Goal: Information Seeking & Learning: Learn about a topic

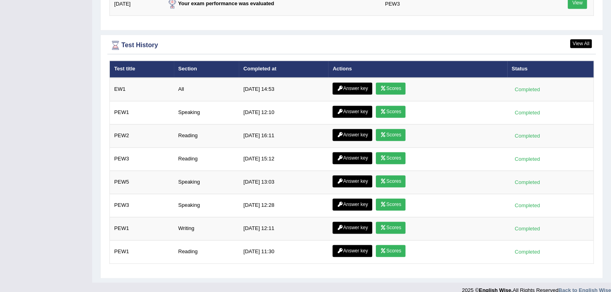
scroll to position [1084, 0]
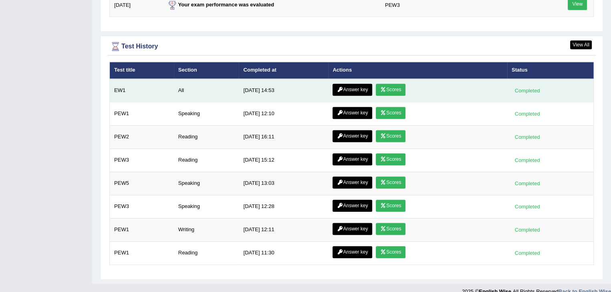
click at [361, 90] on link "Answer key" at bounding box center [353, 90] width 40 height 12
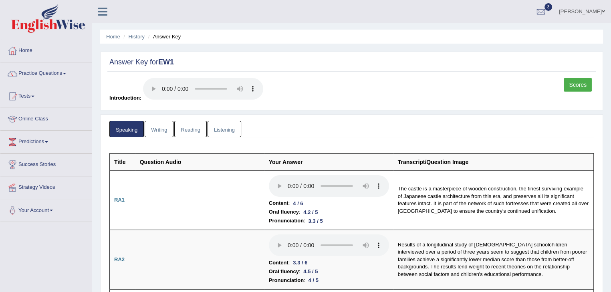
click at [163, 132] on link "Writing" at bounding box center [159, 129] width 29 height 16
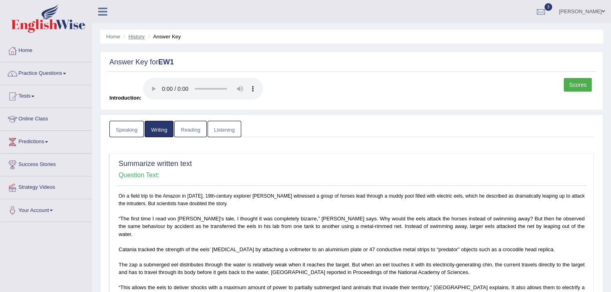
click at [132, 38] on link "History" at bounding box center [137, 37] width 16 height 6
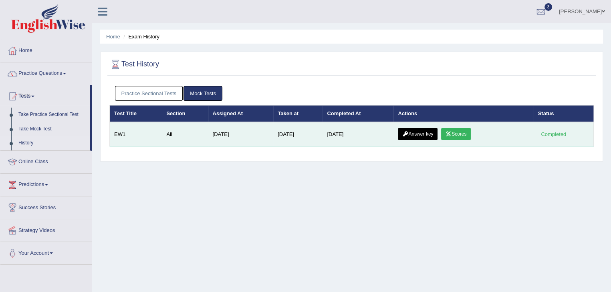
click at [466, 133] on link "Scores" at bounding box center [456, 134] width 30 height 12
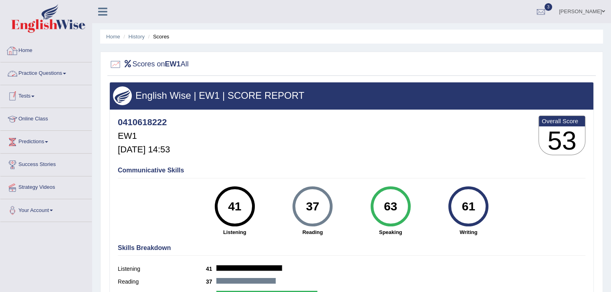
click at [29, 52] on link "Home" at bounding box center [45, 50] width 91 height 20
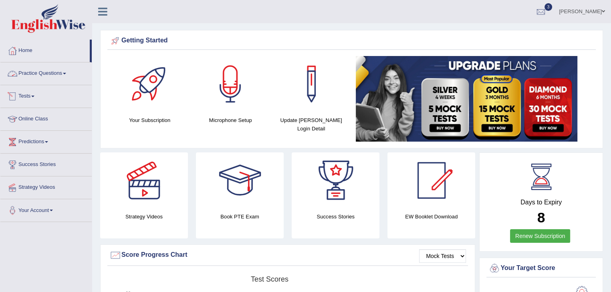
click at [69, 76] on link "Practice Questions" at bounding box center [45, 72] width 91 height 20
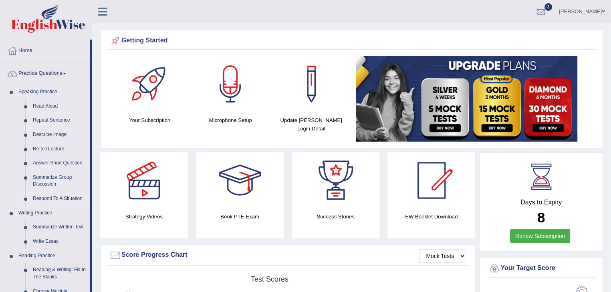
scroll to position [35, 0]
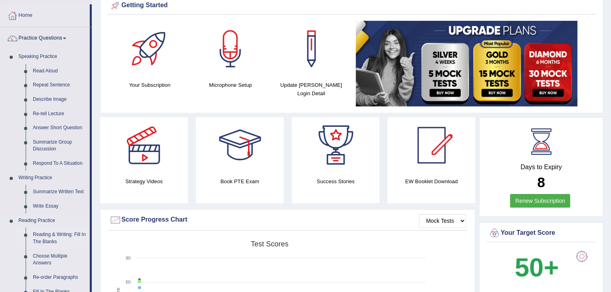
click at [56, 237] on link "Reading & Writing: Fill In The Blanks" at bounding box center [59, 238] width 60 height 21
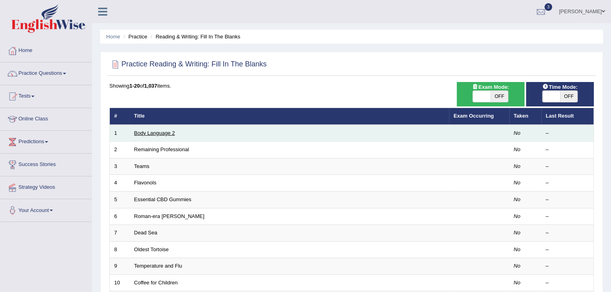
click at [161, 131] on link "Body Language 2" at bounding box center [154, 133] width 41 height 6
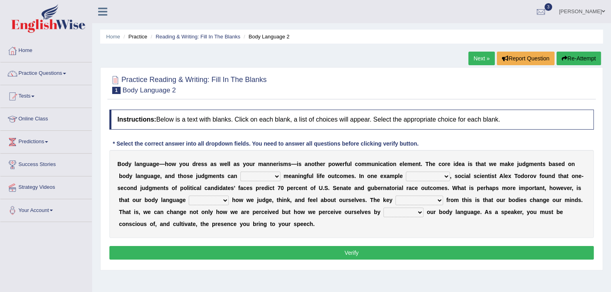
click at [276, 177] on select "predict preserve prevent prepare" at bounding box center [260, 177] width 40 height 10
select select "prevent"
click at [240, 172] on select "predict preserve prevent prepare" at bounding box center [260, 177] width 40 height 10
click at [443, 177] on select "citing having cited to be cited cited" at bounding box center [428, 177] width 44 height 10
select select "to be cited"
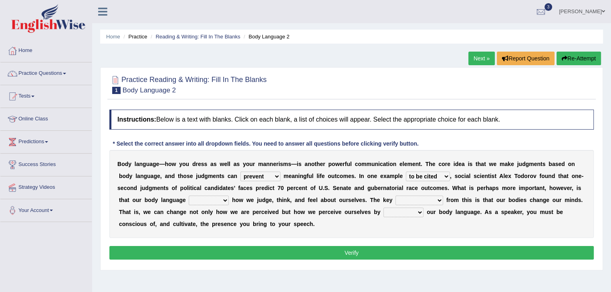
click at [406, 172] on select "citing having cited to be cited cited" at bounding box center [428, 177] width 44 height 10
click at [217, 204] on select "refrains reflects refers refreshes" at bounding box center [209, 201] width 40 height 10
select select "reflects"
click at [189, 196] on select "refrains reflects refers refreshes" at bounding box center [209, 201] width 40 height 10
click at [431, 200] on select "drawback breakthrough takeaway takeoff" at bounding box center [419, 201] width 48 height 10
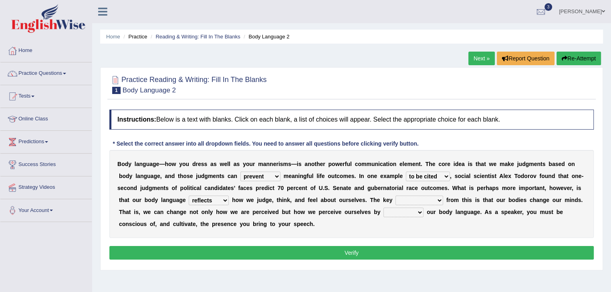
select select "takeaway"
click at [395, 196] on select "drawback breakthrough takeaway takeoff" at bounding box center [419, 201] width 48 height 10
click at [381, 253] on button "Verify" at bounding box center [351, 253] width 484 height 14
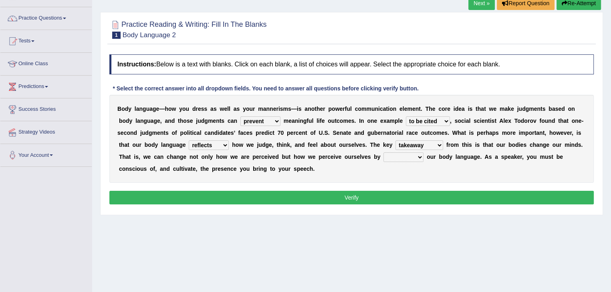
scroll to position [56, 0]
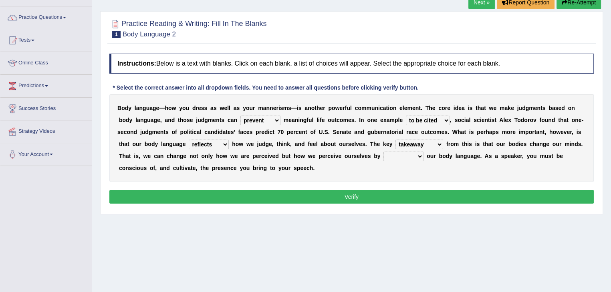
click at [417, 155] on select "enacting enabling making managing" at bounding box center [403, 157] width 40 height 10
select select "managing"
click at [383, 152] on select "enacting enabling making managing" at bounding box center [403, 157] width 40 height 10
click at [396, 199] on button "Verify" at bounding box center [351, 197] width 484 height 14
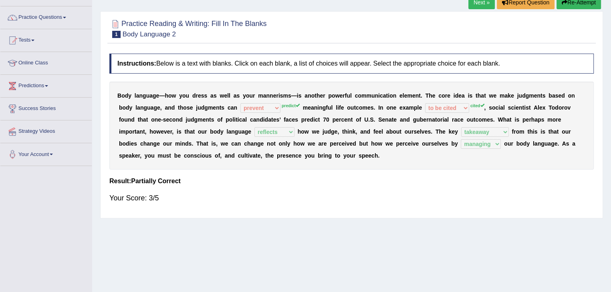
scroll to position [0, 0]
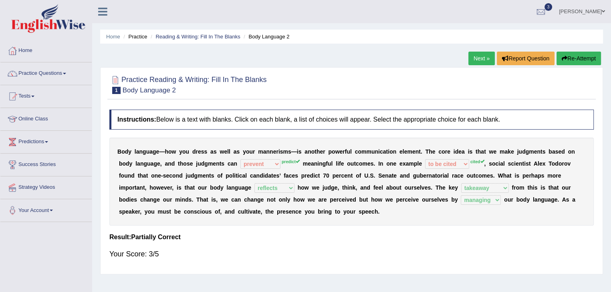
click at [576, 61] on button "Re-Attempt" at bounding box center [578, 59] width 44 height 14
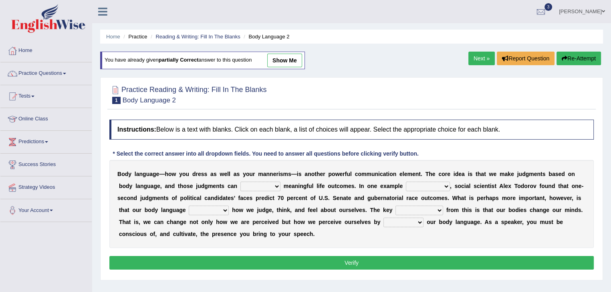
click at [272, 185] on select "predict preserve prevent prepare" at bounding box center [260, 187] width 40 height 10
select select "predict"
click at [240, 182] on select "predict preserve prevent prepare" at bounding box center [260, 187] width 40 height 10
click at [440, 188] on select "citing having cited to be cited cited" at bounding box center [428, 187] width 44 height 10
select select "cited"
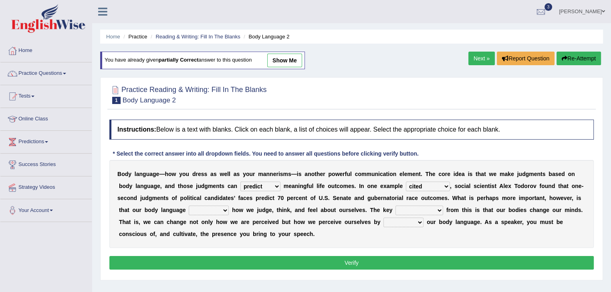
click at [406, 182] on select "citing having cited to be cited cited" at bounding box center [428, 187] width 44 height 10
click at [438, 211] on select "drawback breakthrough takeaway takeoff" at bounding box center [419, 211] width 48 height 10
select select "takeaway"
click at [395, 206] on select "drawback breakthrough takeaway takeoff" at bounding box center [419, 211] width 48 height 10
click at [415, 223] on select "enacting enabling making managing" at bounding box center [403, 223] width 40 height 10
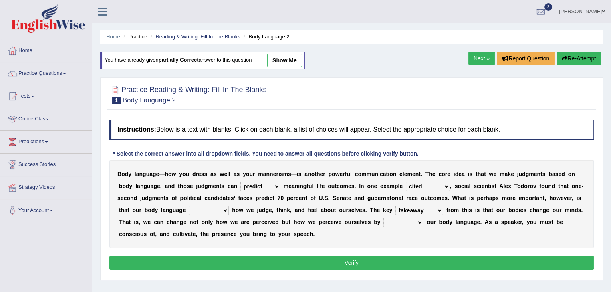
select select "managing"
click at [383, 218] on select "enacting enabling making managing" at bounding box center [403, 223] width 40 height 10
click at [220, 206] on select "refrains reflects refers refreshes" at bounding box center [209, 211] width 40 height 10
select select "reflects"
click at [189, 206] on select "refrains reflects refers refreshes" at bounding box center [209, 211] width 40 height 10
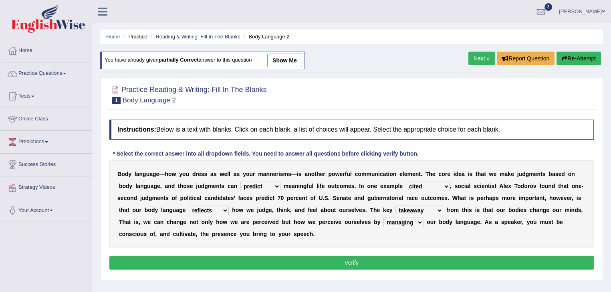
click at [220, 238] on div "B o d y l a n g u a g e — h o w y o u d r e s s a s w e l l a s y o u r m a n n…" at bounding box center [351, 204] width 484 height 88
click at [225, 262] on button "Verify" at bounding box center [351, 263] width 484 height 14
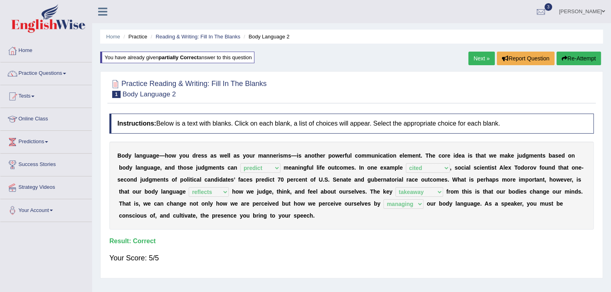
click at [469, 60] on link "Next »" at bounding box center [481, 59] width 26 height 14
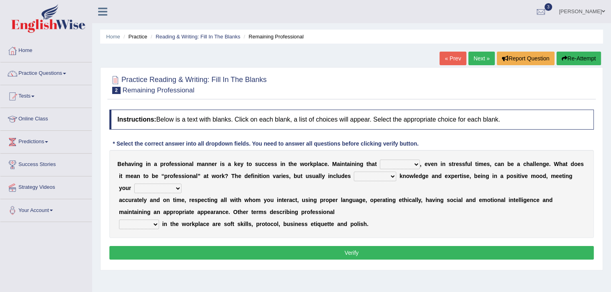
click at [410, 163] on select "demand domain direction demeanor" at bounding box center [400, 165] width 40 height 10
select select "demand"
click at [380, 160] on select "demand domain direction demeanor" at bounding box center [400, 165] width 40 height 10
click at [391, 176] on select "possessing appraising processing assessing" at bounding box center [375, 177] width 42 height 10
select select "processing"
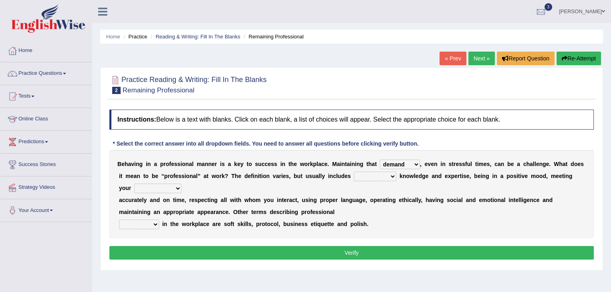
click at [354, 172] on select "possessing appraising processing assessing" at bounding box center [375, 177] width 42 height 10
click at [175, 187] on select "opportunities occupations observations obligations" at bounding box center [157, 189] width 47 height 10
select select "observations"
click at [134, 184] on select "opportunities occupations observations obligations" at bounding box center [157, 189] width 47 height 10
click at [154, 224] on select "conduct contact condition contract" at bounding box center [139, 225] width 40 height 10
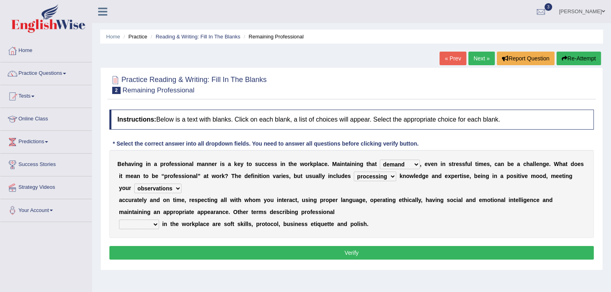
select select "condition"
click at [119, 220] on select "conduct contact condition contract" at bounding box center [139, 225] width 40 height 10
click at [151, 248] on button "Verify" at bounding box center [351, 253] width 484 height 14
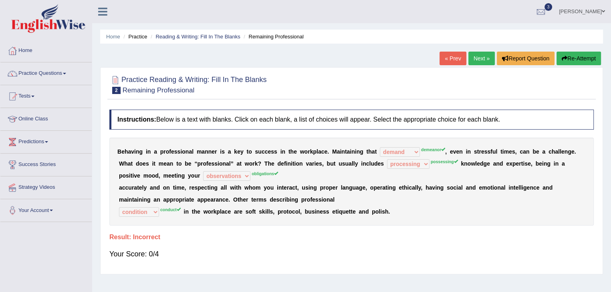
click at [576, 53] on button "Re-Attempt" at bounding box center [578, 59] width 44 height 14
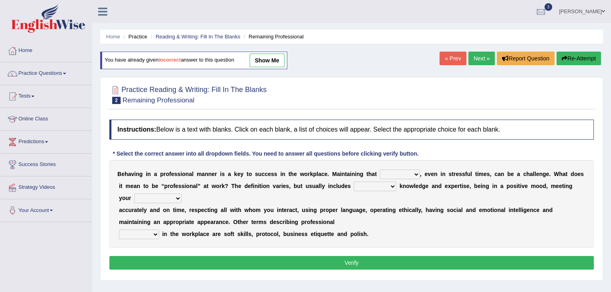
click at [407, 174] on select "demand domain direction demeanor" at bounding box center [400, 175] width 40 height 10
select select "demeanor"
click at [380, 170] on select "demand domain direction demeanor" at bounding box center [400, 175] width 40 height 10
click at [389, 182] on select "possessing appraising processing assessing" at bounding box center [375, 187] width 42 height 10
select select "possessing"
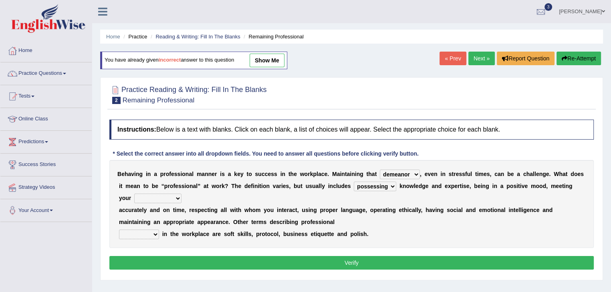
click at [354, 182] on select "possessing appraising processing assessing" at bounding box center [375, 187] width 42 height 10
click at [179, 197] on select "opportunities occupations observations obligations" at bounding box center [157, 199] width 47 height 10
select select "obligations"
click at [134, 194] on select "opportunities occupations observations obligations" at bounding box center [157, 199] width 47 height 10
click at [150, 233] on select "conduct contact condition contract" at bounding box center [139, 235] width 40 height 10
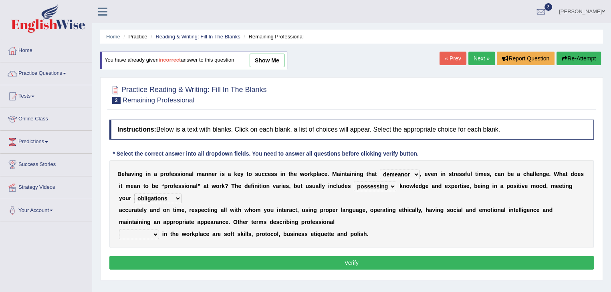
select select "conduct"
click at [119, 230] on select "conduct contact condition contract" at bounding box center [139, 235] width 40 height 10
click at [144, 256] on button "Verify" at bounding box center [351, 263] width 484 height 14
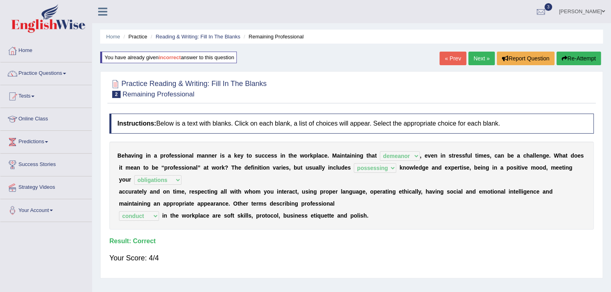
click at [479, 62] on link "Next »" at bounding box center [481, 59] width 26 height 14
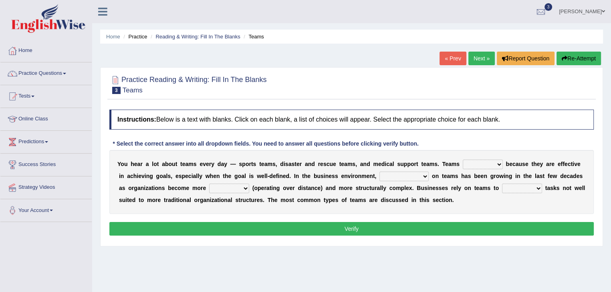
click at [493, 165] on select "exert extend express exist" at bounding box center [483, 165] width 40 height 10
select select "exert"
click at [463, 160] on select "exert extend express exist" at bounding box center [483, 165] width 40 height 10
click at [423, 174] on select "reliability reliance realization independence" at bounding box center [403, 177] width 49 height 10
select select "realization"
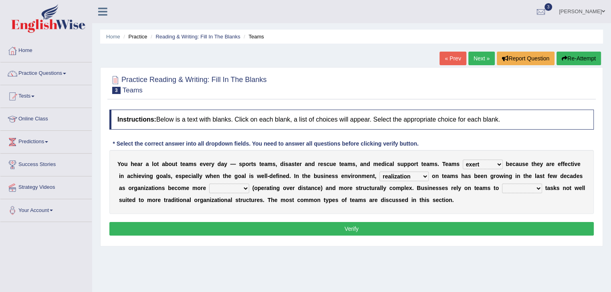
click at [379, 172] on select "reliability reliance realization independence" at bounding box center [403, 177] width 49 height 10
click at [239, 191] on select "authentic virtual simplified veritable" at bounding box center [229, 189] width 40 height 10
select select "veritable"
click at [209, 184] on select "authentic virtual simplified veritable" at bounding box center [229, 189] width 40 height 10
click at [535, 188] on select "perform possess compare conform" at bounding box center [522, 189] width 40 height 10
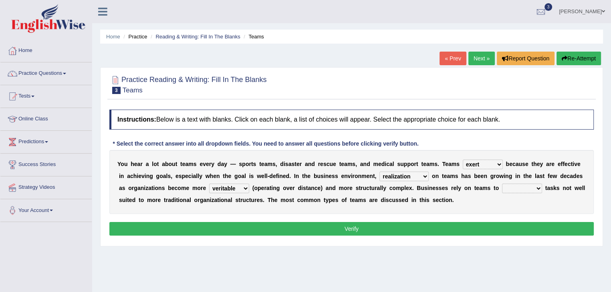
select select "perform"
click at [502, 184] on select "perform possess compare conform" at bounding box center [522, 189] width 40 height 10
click at [508, 232] on button "Verify" at bounding box center [351, 229] width 484 height 14
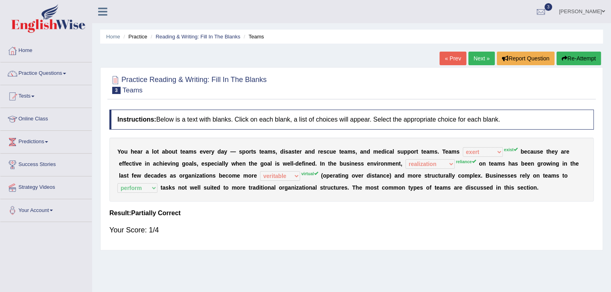
click at [583, 59] on button "Re-Attempt" at bounding box center [578, 59] width 44 height 14
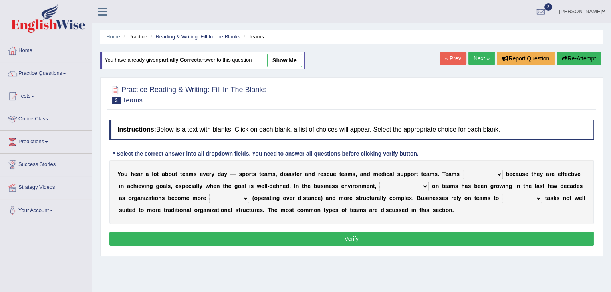
click at [502, 173] on select "exert extend express exist" at bounding box center [483, 175] width 40 height 10
select select "exist"
click at [463, 170] on select "exert extend express exist" at bounding box center [483, 175] width 40 height 10
click at [419, 183] on select "reliability reliance realization independence" at bounding box center [403, 187] width 49 height 10
select select "reliance"
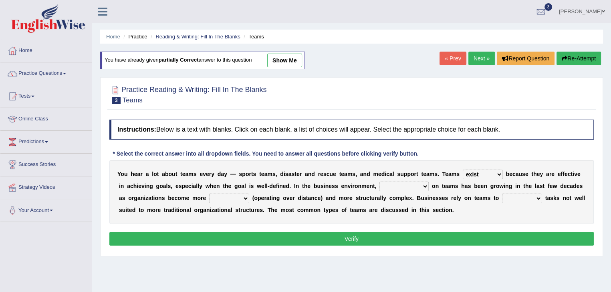
click at [379, 182] on select "reliability reliance realization independence" at bounding box center [403, 187] width 49 height 10
click at [424, 189] on select "reliability reliance realization independence" at bounding box center [403, 187] width 49 height 10
click at [379, 182] on select "reliability reliance realization independence" at bounding box center [403, 187] width 49 height 10
click at [533, 200] on select "perform possess compare conform" at bounding box center [522, 199] width 40 height 10
select select "perform"
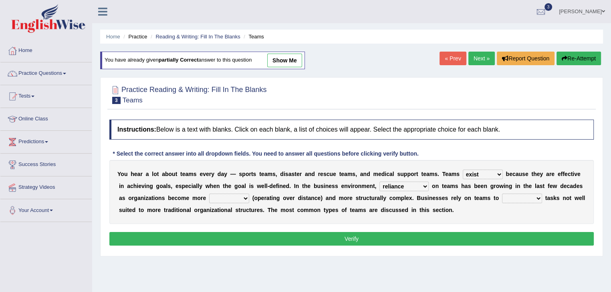
click at [502, 194] on select "perform possess compare conform" at bounding box center [522, 199] width 40 height 10
click at [242, 199] on select "authentic virtual simplified veritable" at bounding box center [229, 199] width 40 height 10
select select "virtual"
click at [209, 194] on select "authentic virtual simplified veritable" at bounding box center [229, 199] width 40 height 10
click at [234, 233] on button "Verify" at bounding box center [351, 239] width 484 height 14
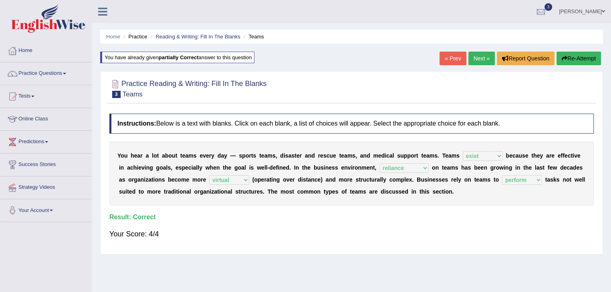
click at [479, 58] on link "Next »" at bounding box center [481, 59] width 26 height 14
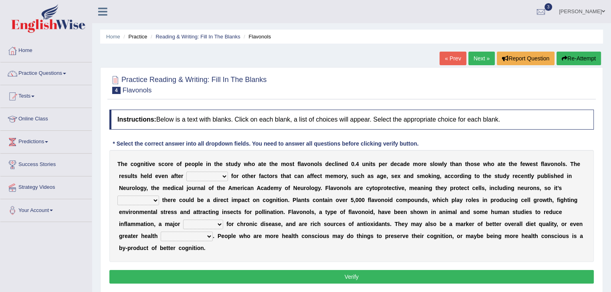
click at [220, 175] on select "consulting adjusting automating advertising" at bounding box center [207, 177] width 42 height 10
select select "consulting"
click at [186, 172] on select "consulting adjusting automating advertising" at bounding box center [207, 177] width 42 height 10
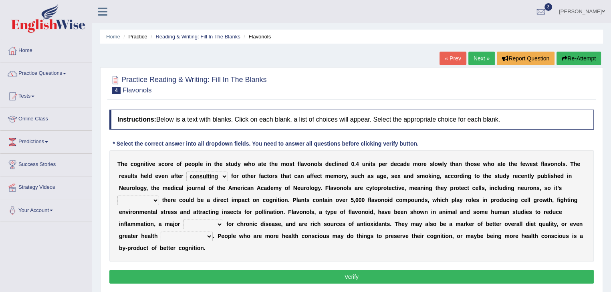
click at [151, 201] on select "irresistible purposeful plausible detrimental" at bounding box center [138, 201] width 42 height 10
select select "irresistible"
click at [117, 196] on select "irresistible purposeful plausible detrimental" at bounding box center [138, 201] width 42 height 10
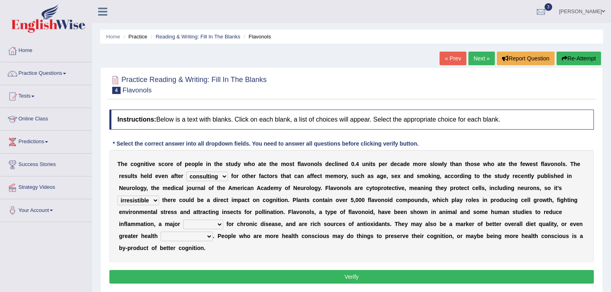
click at [216, 224] on select "nuance module fact trigger" at bounding box center [203, 225] width 40 height 10
select select "trigger"
click at [183, 220] on select "nuance module fact trigger" at bounding box center [203, 225] width 40 height 10
click at [204, 236] on select "intervention cognition protection consciousness" at bounding box center [187, 237] width 52 height 10
select select "consciousness"
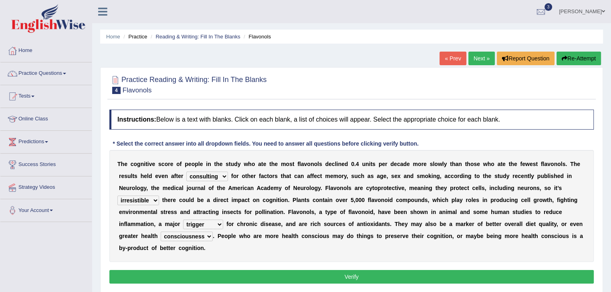
click at [161, 232] on select "intervention cognition protection consciousness" at bounding box center [187, 237] width 52 height 10
click at [232, 277] on button "Verify" at bounding box center [351, 277] width 484 height 14
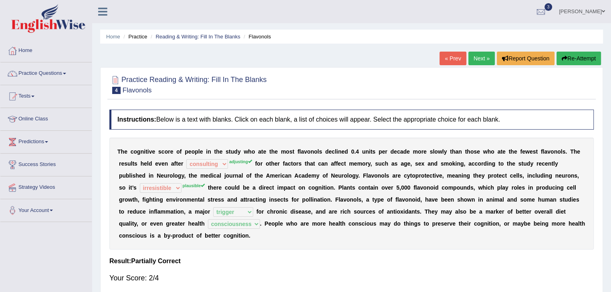
click at [585, 58] on button "Re-Attempt" at bounding box center [578, 59] width 44 height 14
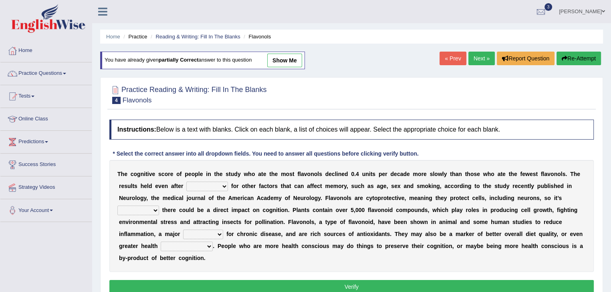
click at [223, 185] on select "consulting adjusting automating advertising" at bounding box center [207, 187] width 42 height 10
select select "adjusting"
click at [186, 182] on select "consulting adjusting automating advertising" at bounding box center [207, 187] width 42 height 10
click at [151, 208] on select "irresistible purposeful plausible detrimental" at bounding box center [138, 211] width 42 height 10
select select "plausible"
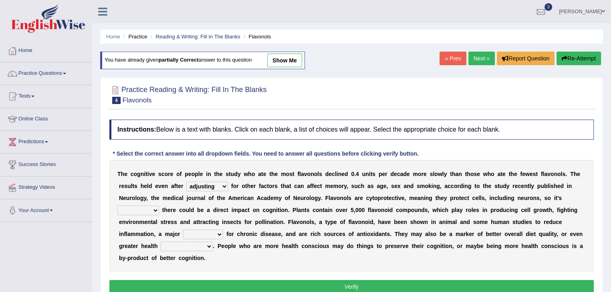
click at [117, 206] on select "irresistible purposeful plausible detrimental" at bounding box center [138, 211] width 42 height 10
click at [216, 230] on select "nuance module fact trigger" at bounding box center [203, 235] width 40 height 10
select select "trigger"
click at [183, 230] on select "nuance module fact trigger" at bounding box center [203, 235] width 40 height 10
click at [200, 246] on select "intervention cognition protection consciousness" at bounding box center [187, 247] width 52 height 10
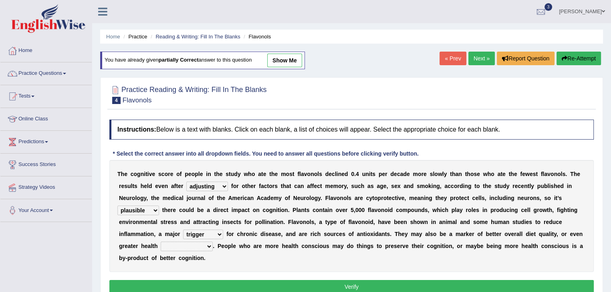
select select "consciousness"
click at [161, 242] on select "intervention cognition protection consciousness" at bounding box center [187, 247] width 52 height 10
click at [248, 287] on button "Verify" at bounding box center [351, 287] width 484 height 14
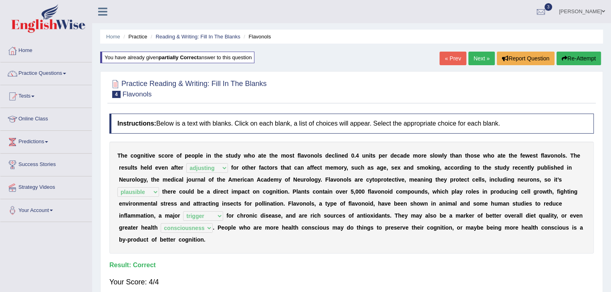
click at [484, 57] on link "Next »" at bounding box center [481, 59] width 26 height 14
